Goal: Information Seeking & Learning: Learn about a topic

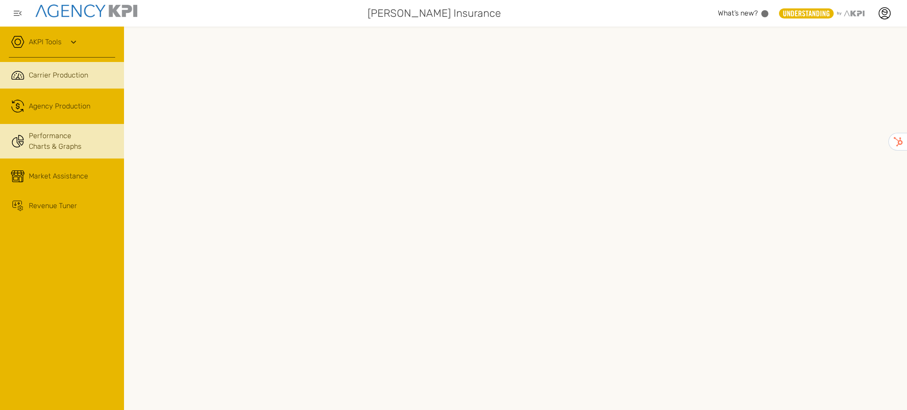
click at [96, 138] on link "Performance Charts & Graphs" at bounding box center [62, 141] width 124 height 35
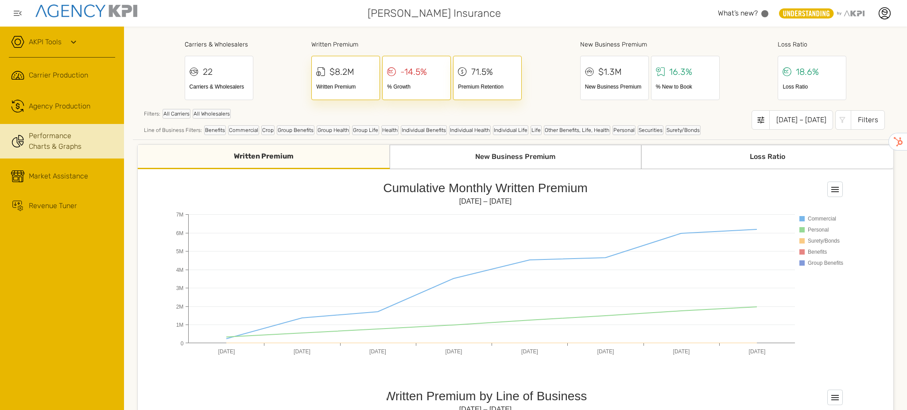
click at [415, 80] on div "-14.5% % Growth" at bounding box center [416, 78] width 69 height 44
click at [414, 70] on div "-14.5%" at bounding box center [413, 71] width 27 height 13
click at [320, 70] on icon at bounding box center [320, 71] width 9 height 13
click at [817, 124] on div "[DATE] – [DATE]" at bounding box center [801, 119] width 64 height 19
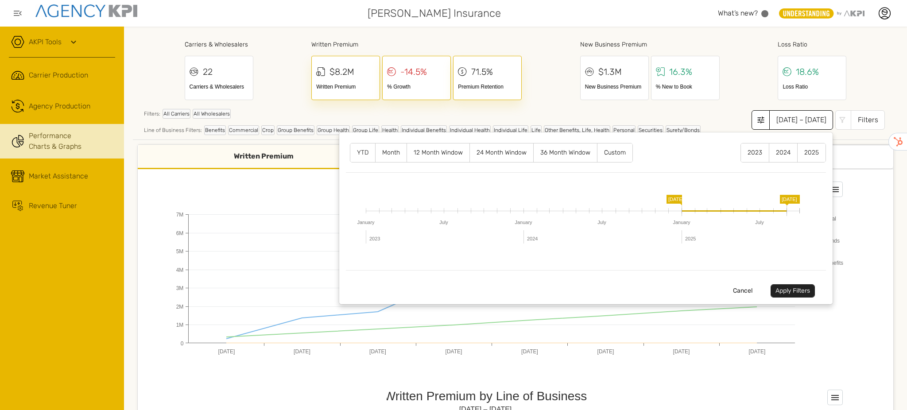
click at [424, 155] on label "12 Month Window" at bounding box center [438, 152] width 62 height 19
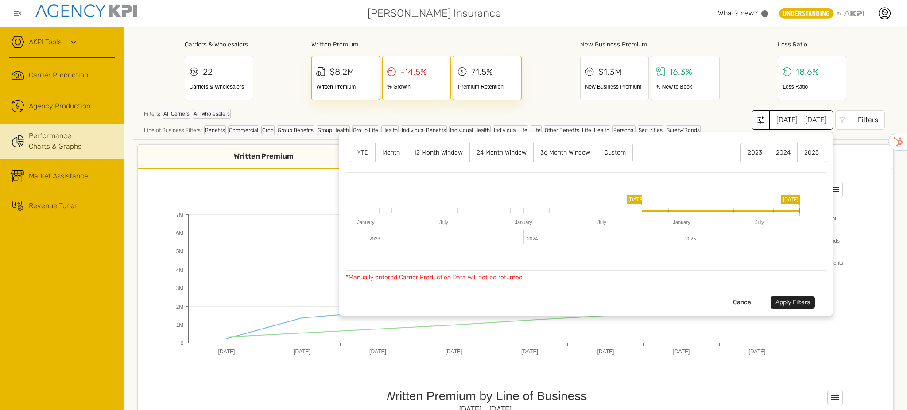
click at [796, 303] on button "Apply Filters" at bounding box center [792, 302] width 44 height 13
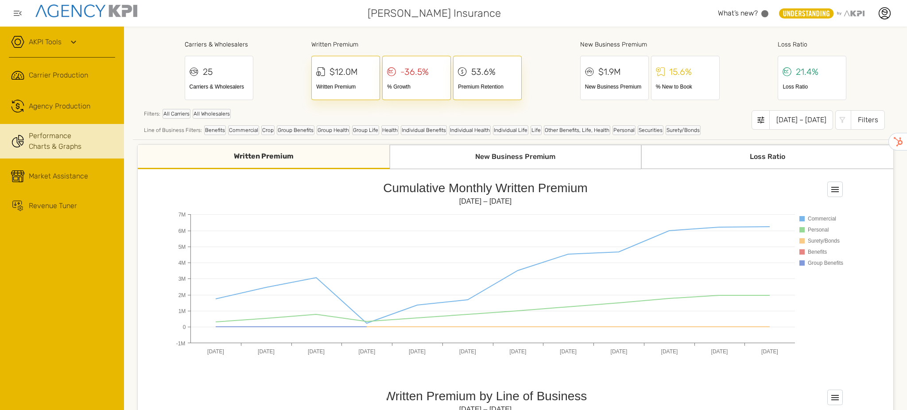
click at [726, 162] on div "Loss Ratio" at bounding box center [767, 157] width 252 height 24
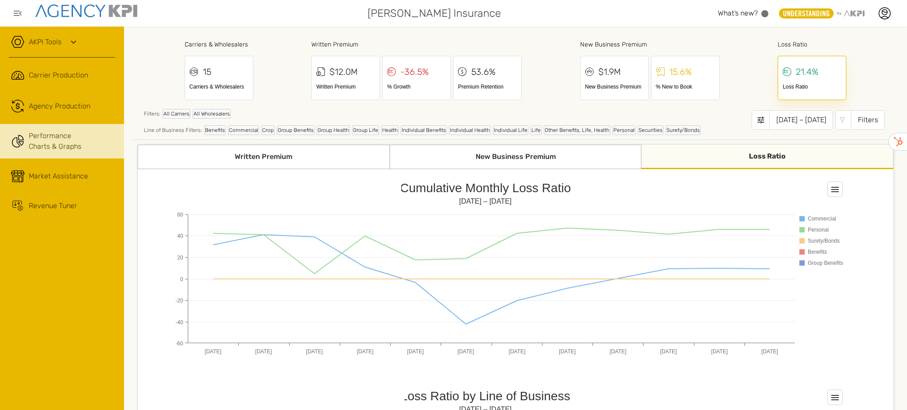
click at [769, 159] on div "Loss Ratio" at bounding box center [767, 157] width 252 height 24
click at [762, 155] on div "Loss Ratio" at bounding box center [767, 157] width 252 height 24
click at [516, 156] on div "New Business Premium" at bounding box center [516, 157] width 252 height 24
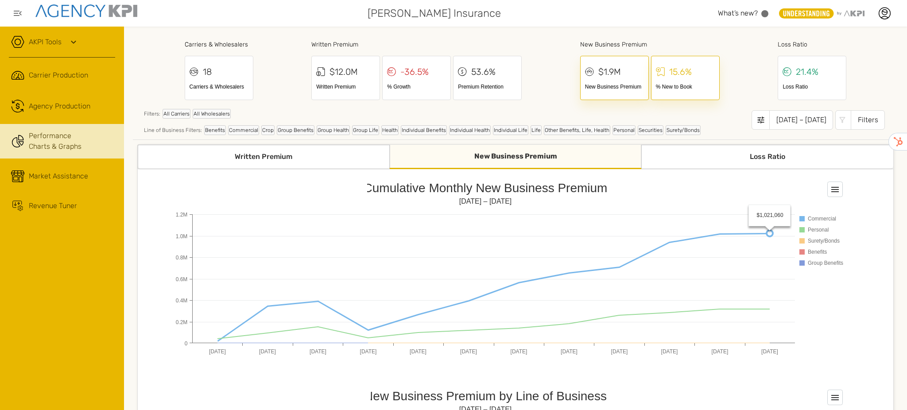
click at [767, 233] on icon at bounding box center [493, 287] width 552 height 108
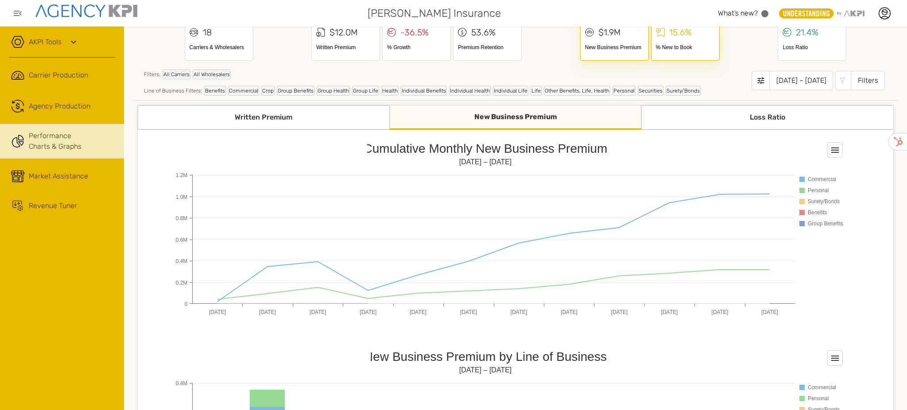
scroll to position [59, 0]
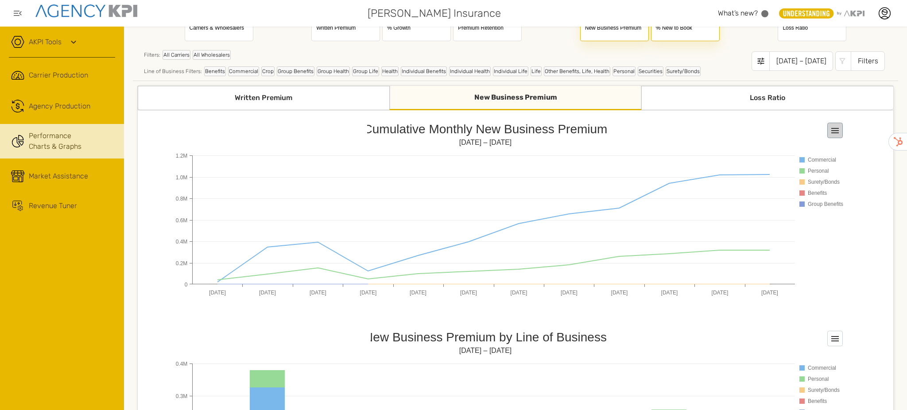
click at [839, 129] on rect at bounding box center [834, 130] width 15 height 15
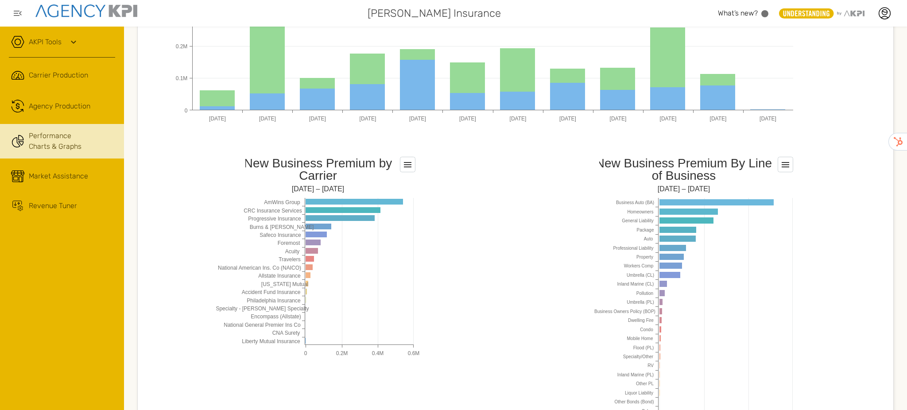
scroll to position [767, 0]
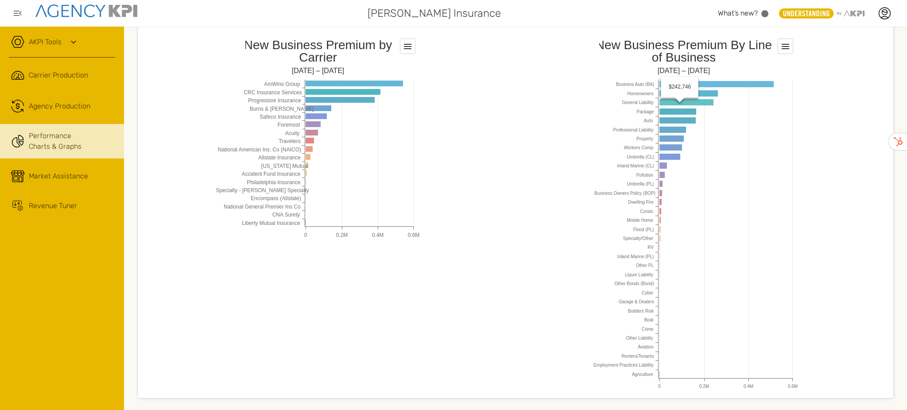
click at [678, 98] on rect at bounding box center [696, 212] width 204 height 354
click at [673, 102] on rect at bounding box center [686, 102] width 54 height 6
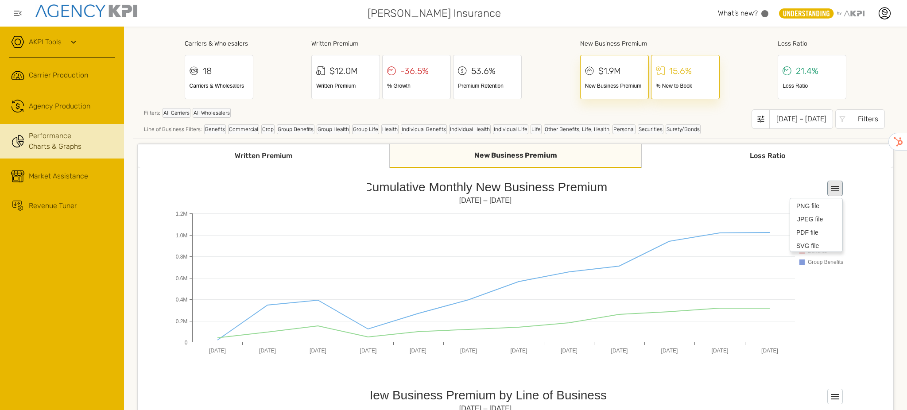
scroll to position [0, 0]
click at [301, 155] on div "Written Premium" at bounding box center [264, 157] width 252 height 24
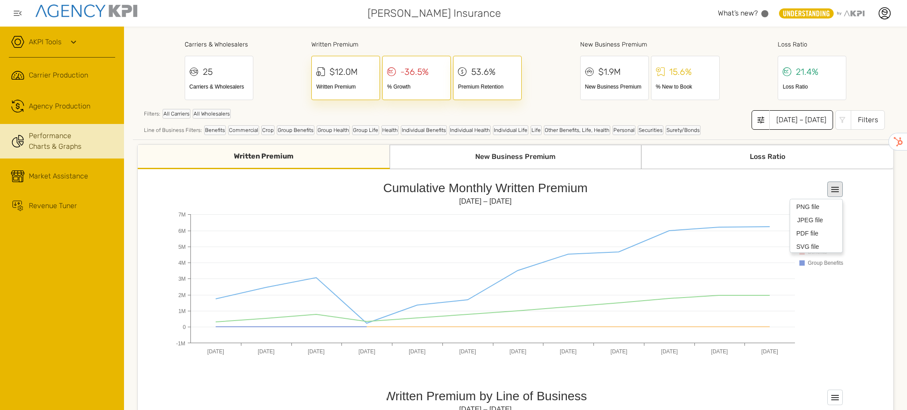
click at [781, 116] on div "[DATE] – [DATE]" at bounding box center [801, 119] width 64 height 19
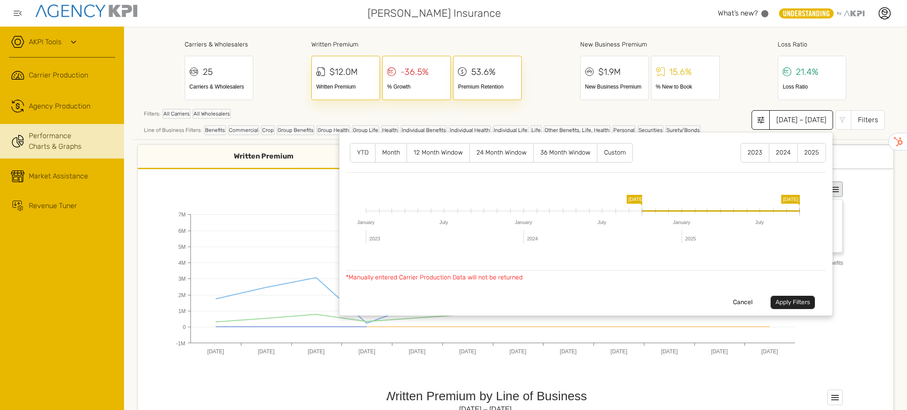
click at [496, 155] on label "24 Month Window" at bounding box center [501, 152] width 63 height 19
drag, startPoint x: 795, startPoint y: 304, endPoint x: 784, endPoint y: 307, distance: 11.8
click at [795, 304] on button "Apply Filters" at bounding box center [792, 302] width 44 height 13
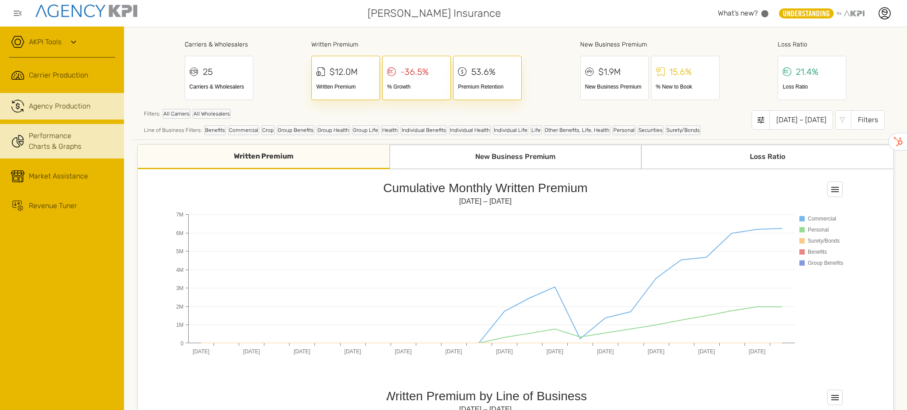
click at [71, 114] on link ".cls-1{fill:none;stroke:#221f20;stroke-linecap:round;stroke-linejoin:round;stro…" at bounding box center [62, 106] width 124 height 27
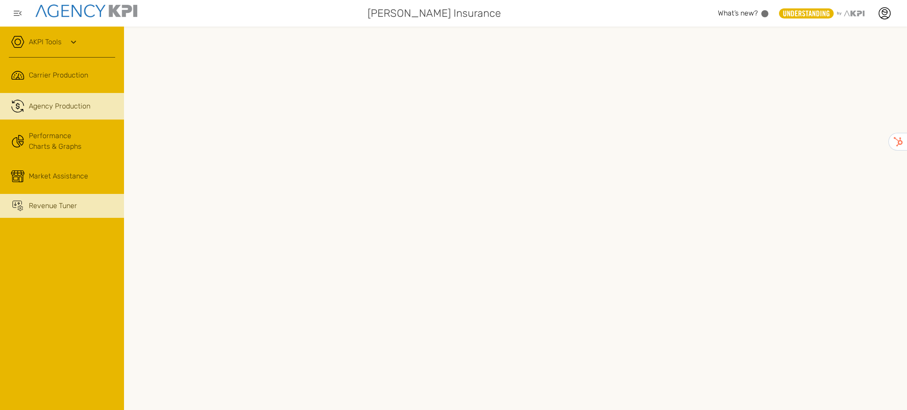
click at [47, 204] on span "Revenue Tuner" at bounding box center [53, 206] width 48 height 11
